Goal: Book appointment/travel/reservation

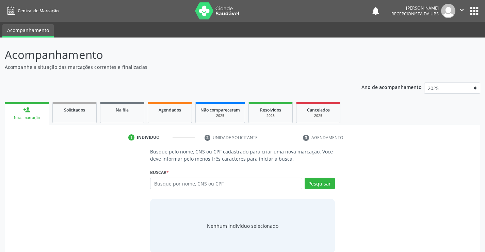
click at [184, 184] on input "text" at bounding box center [226, 183] width 152 height 12
click at [181, 183] on input "text" at bounding box center [226, 183] width 152 height 12
click at [183, 186] on input "text" at bounding box center [226, 183] width 152 height 12
paste input "702305135484610"
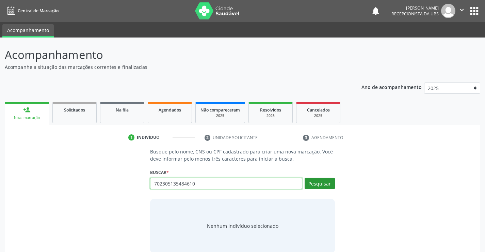
type input "702305135484610"
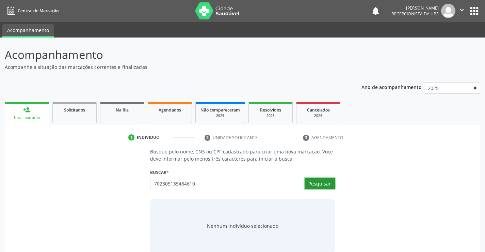
click at [320, 182] on button "Pesquisar" at bounding box center [320, 183] width 30 height 12
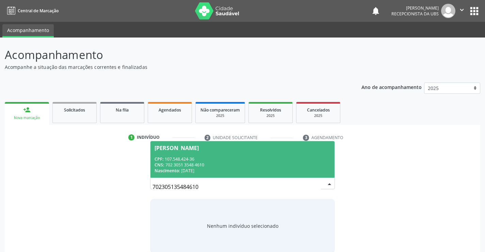
click at [194, 160] on div "CPF: 107.548.424-36" at bounding box center [243, 159] width 176 height 6
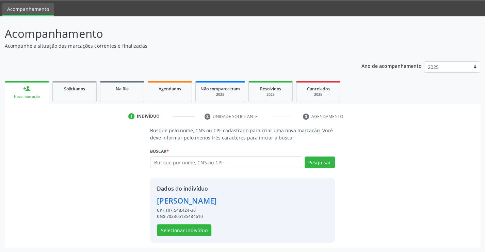
scroll to position [21, 0]
click at [190, 232] on button "Selecionar indivíduo" at bounding box center [184, 230] width 54 height 12
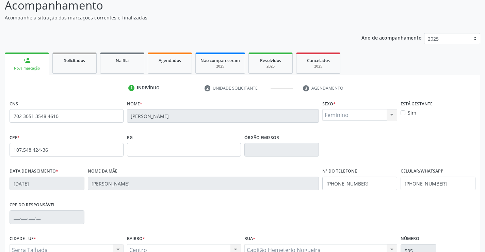
scroll to position [117, 0]
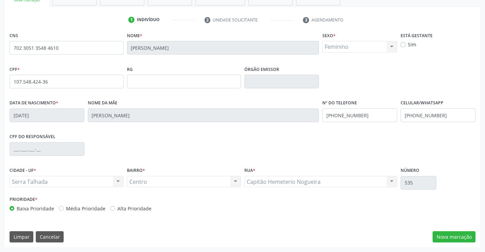
click at [403, 42] on div "Sim" at bounding box center [438, 44] width 75 height 7
click at [455, 240] on button "Nova marcação" at bounding box center [454, 237] width 43 height 12
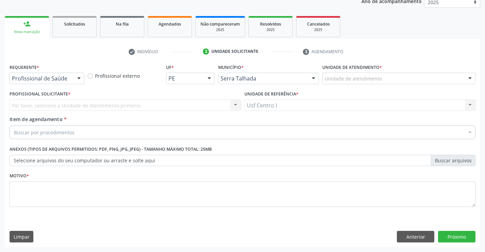
scroll to position [86, 0]
click at [406, 235] on button "Anterior" at bounding box center [415, 236] width 37 height 12
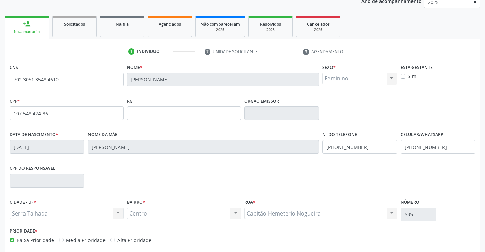
click at [408, 75] on label "Sim" at bounding box center [412, 76] width 9 height 7
click at [402, 75] on input "Sim" at bounding box center [403, 76] width 5 height 6
checkbox input "true"
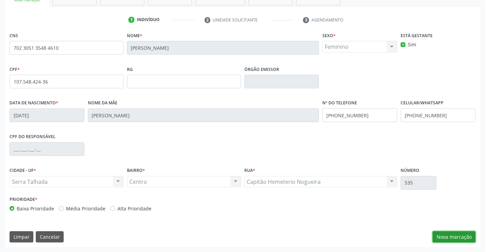
click at [444, 235] on button "Nova marcação" at bounding box center [454, 237] width 43 height 12
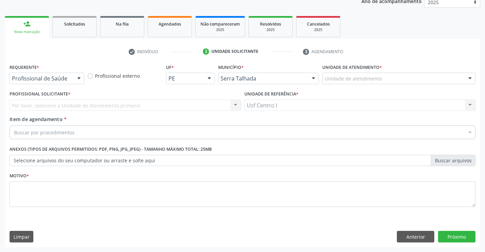
click at [75, 79] on div at bounding box center [79, 79] width 10 height 12
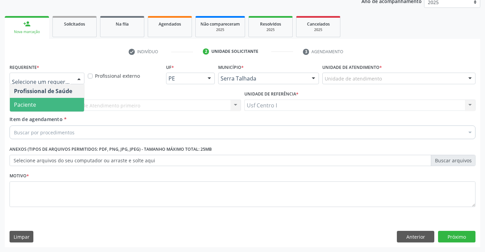
click at [59, 106] on span "Paciente" at bounding box center [47, 105] width 74 height 14
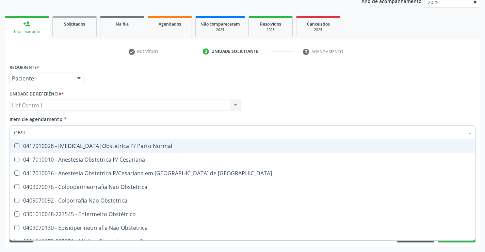
type input "OBSTE"
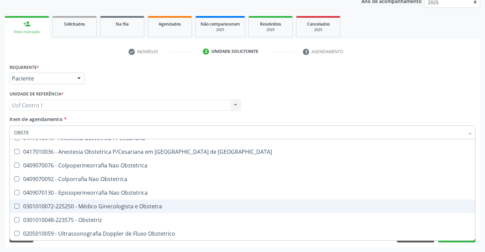
scroll to position [49, 0]
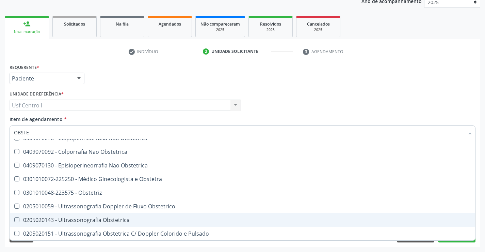
click at [128, 221] on div "0205020143 - Ultrassonografia Obstetrica" at bounding box center [242, 219] width 457 height 5
checkbox Obstetrica "true"
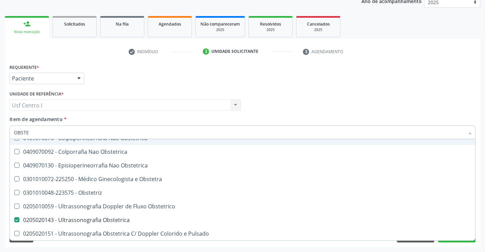
click at [185, 70] on div "Requerente * Paciente Profissional de Saúde Paciente Nenhum resultado encontrad…" at bounding box center [242, 75] width 469 height 27
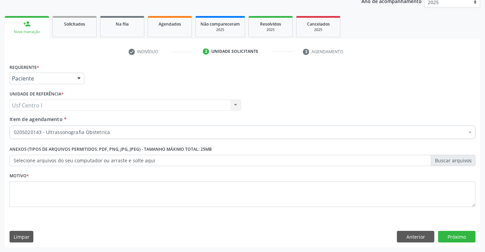
scroll to position [0, 0]
click at [135, 203] on textarea at bounding box center [243, 194] width 466 height 26
type textarea "."
click at [460, 240] on button "Próximo" at bounding box center [456, 236] width 37 height 12
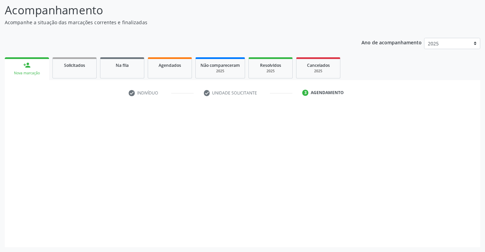
scroll to position [45, 0]
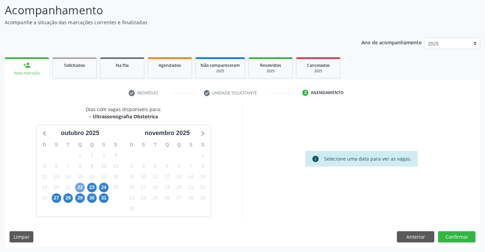
click at [80, 185] on span "22" at bounding box center [80, 187] width 10 height 10
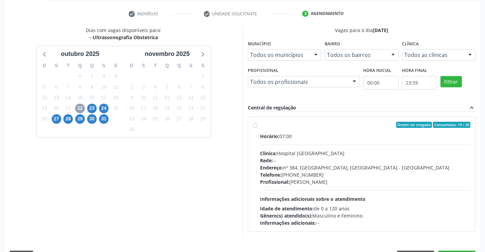
scroll to position [143, 0]
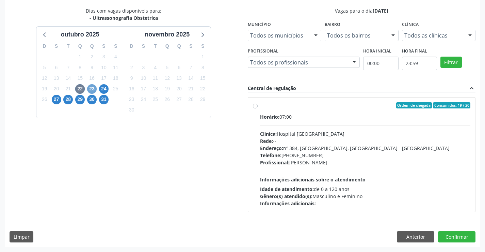
click at [93, 87] on span "23" at bounding box center [92, 89] width 10 height 10
click at [107, 87] on span "24" at bounding box center [104, 89] width 10 height 10
click at [57, 100] on span "27" at bounding box center [57, 100] width 10 height 10
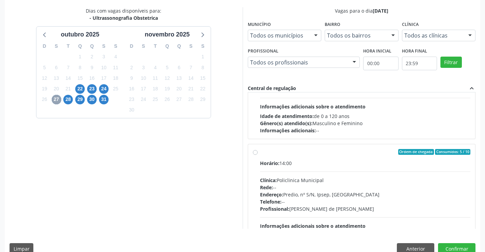
scroll to position [102, 0]
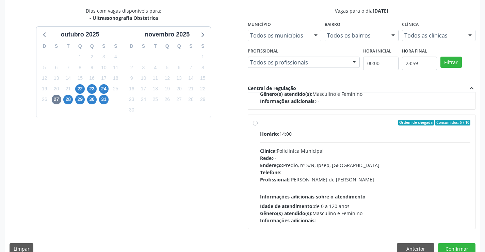
click at [270, 140] on div "Horário: 14:00 Clínica: Policlinica Municipal Rede: -- Endereço: Predio, nº S/N…" at bounding box center [365, 177] width 211 height 94
click at [258, 126] on input "Ordem de chegada Consumidos: 5 / 10 Horário: 14:00 Clínica: Policlinica Municip…" at bounding box center [255, 122] width 5 height 6
radio input "true"
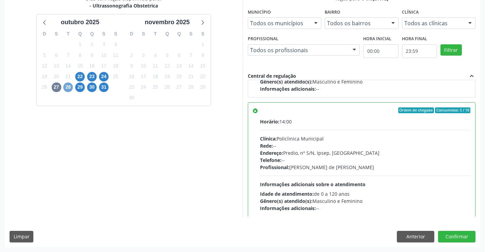
click at [68, 87] on span "28" at bounding box center [68, 87] width 10 height 10
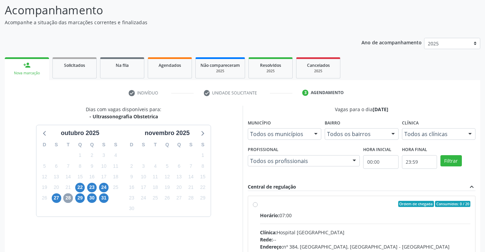
scroll to position [143, 0]
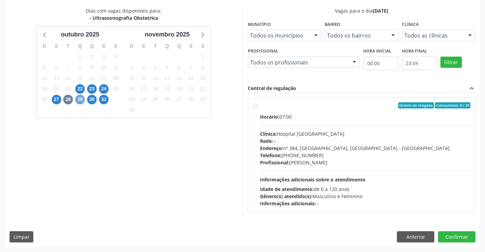
click at [81, 100] on span "29" at bounding box center [80, 100] width 10 height 10
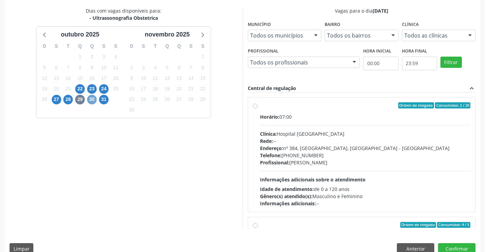
click at [91, 100] on span "30" at bounding box center [92, 100] width 10 height 10
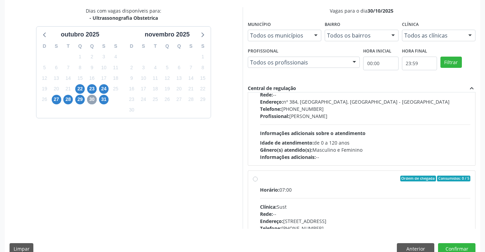
scroll to position [68, 0]
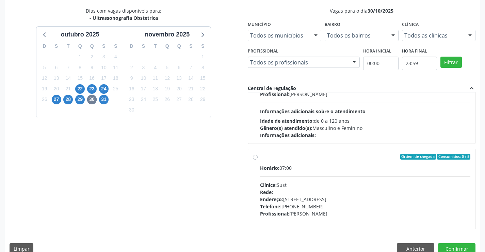
click at [272, 169] on span "Horário:" at bounding box center [269, 167] width 19 height 6
click at [258, 160] on input "Ordem de chegada Consumidos: 0 / 5 Horário: 07:00 Clínica: Sust Rede: -- Endere…" at bounding box center [255, 157] width 5 height 6
radio input "true"
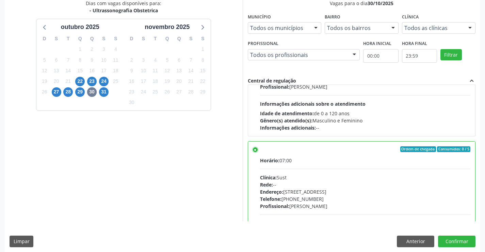
scroll to position [155, 0]
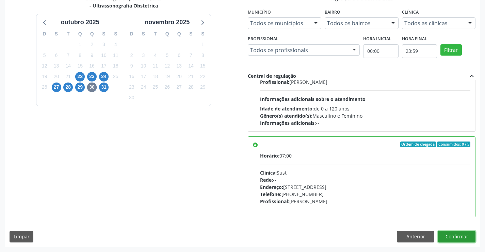
click at [461, 239] on button "Confirmar" at bounding box center [456, 236] width 37 height 12
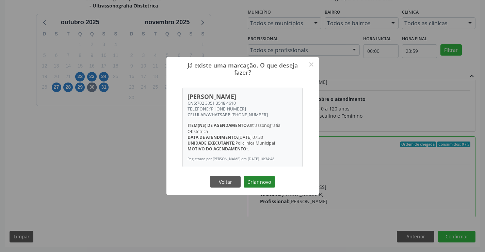
click at [266, 184] on button "Criar novo" at bounding box center [259, 182] width 31 height 12
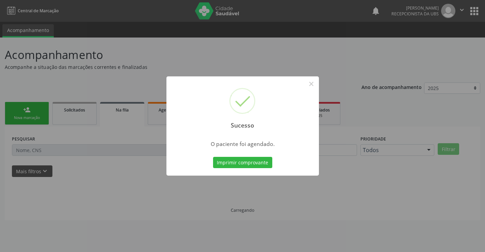
scroll to position [0, 0]
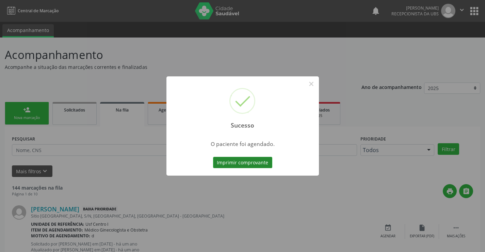
click at [258, 159] on button "Imprimir comprovante" at bounding box center [242, 163] width 59 height 12
